Goal: Navigation & Orientation: Find specific page/section

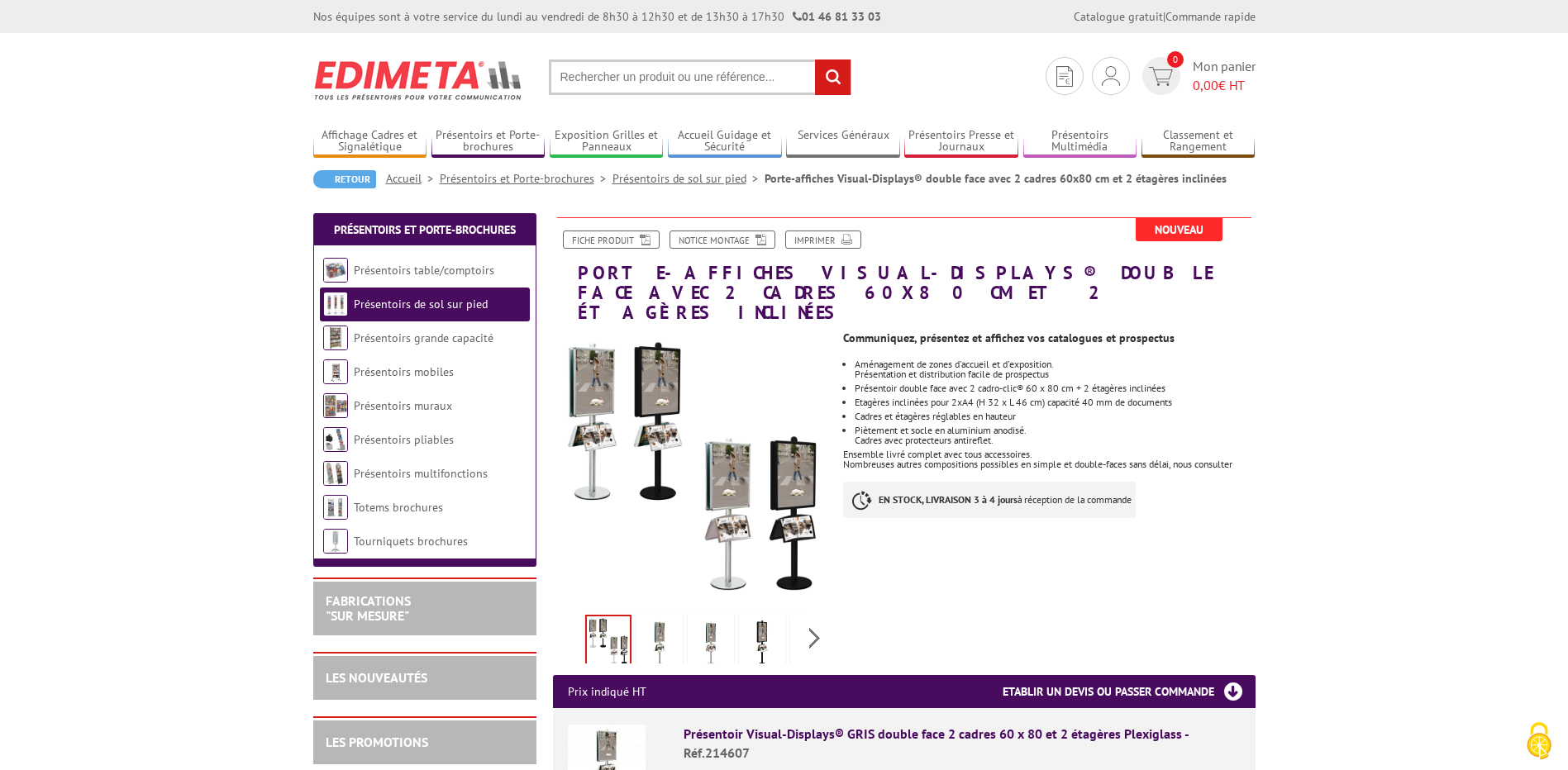
click at [417, 174] on link "Accueil" at bounding box center [412, 178] width 54 height 14
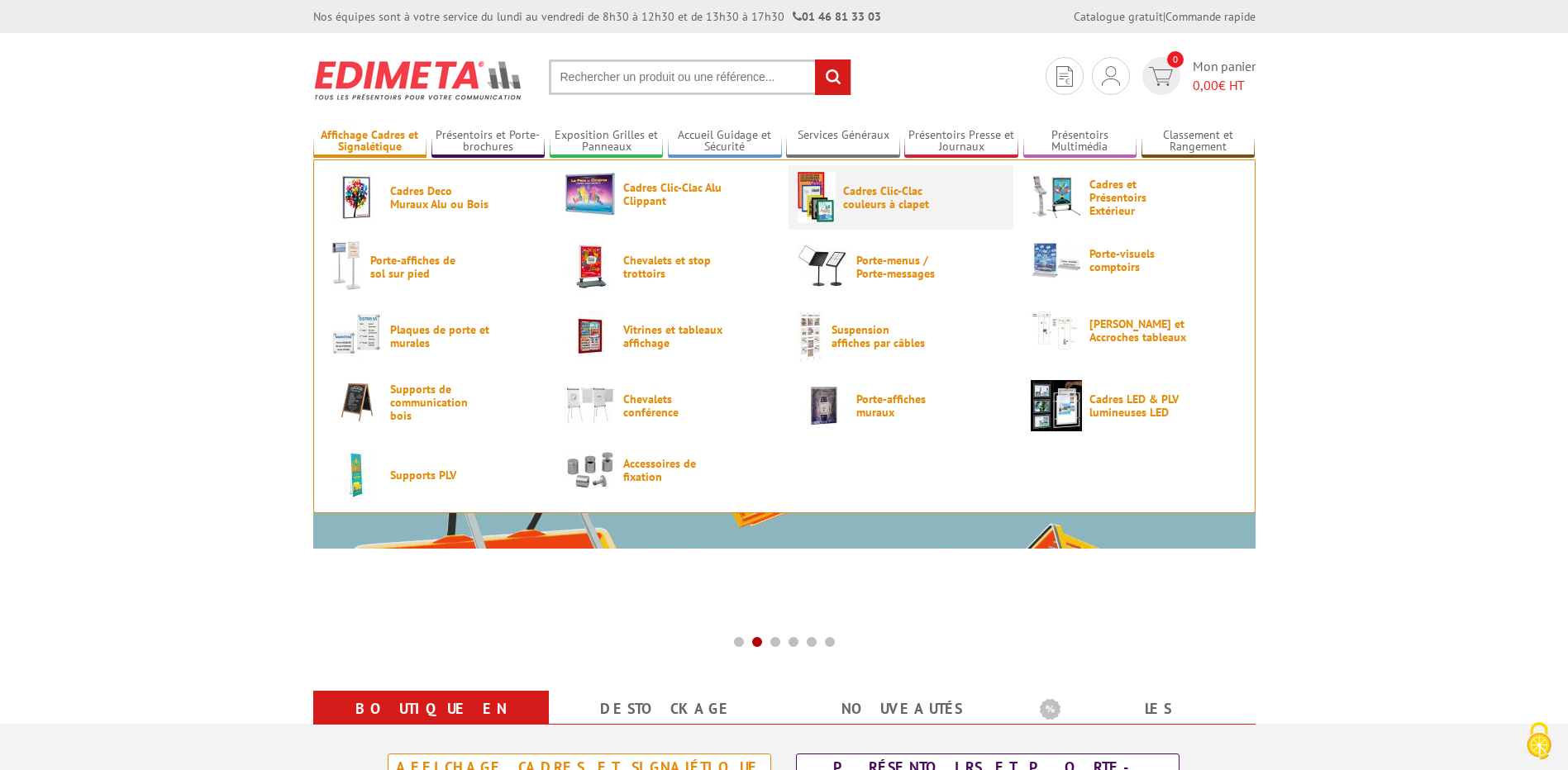
click at [849, 194] on span "Cadres Clic-Clac couleurs à clapet" at bounding box center [892, 197] width 99 height 26
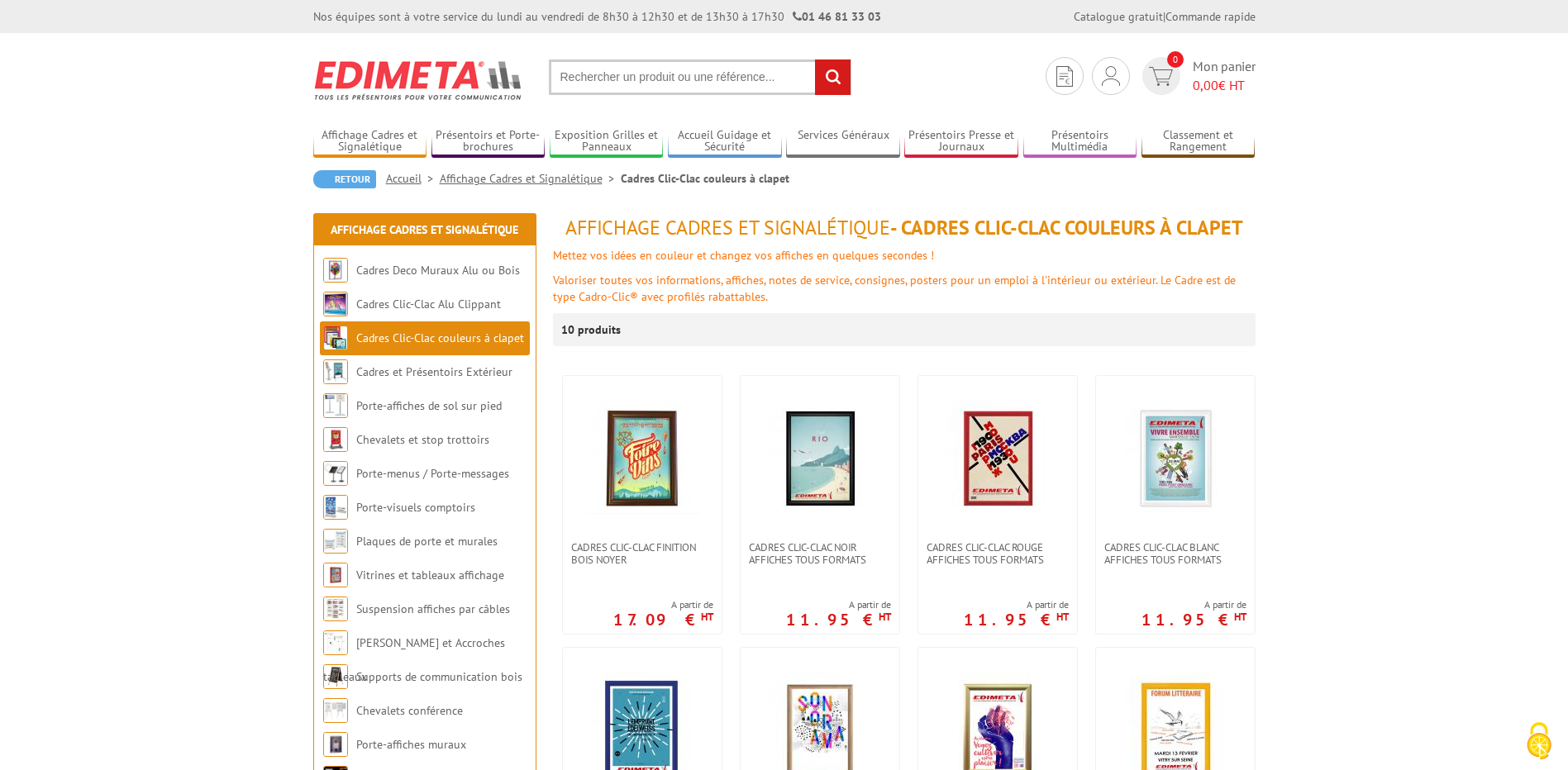
click at [1024, 519] on link at bounding box center [997, 458] width 159 height 165
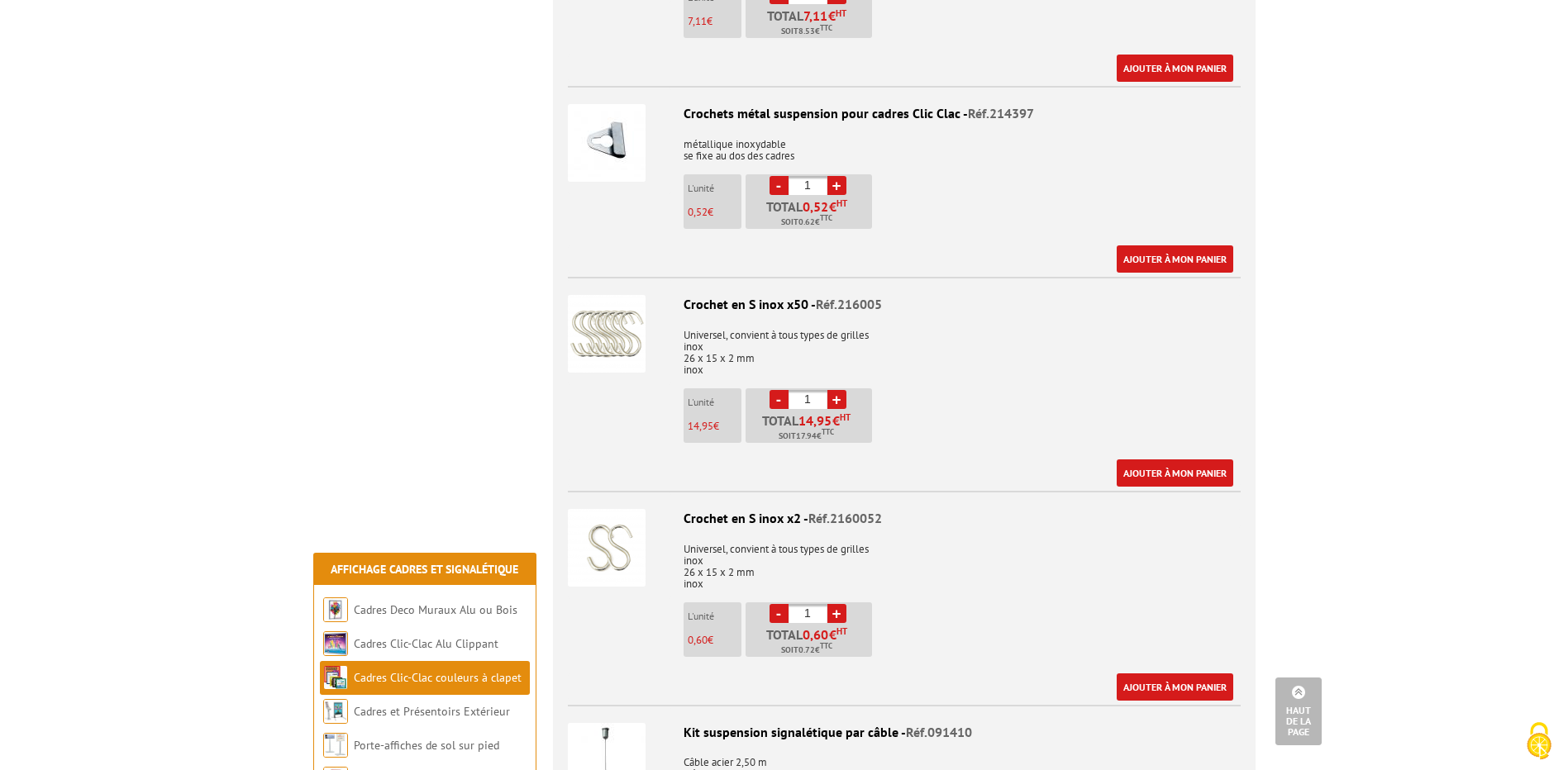
scroll to position [4539, 0]
